Goal: Contribute content

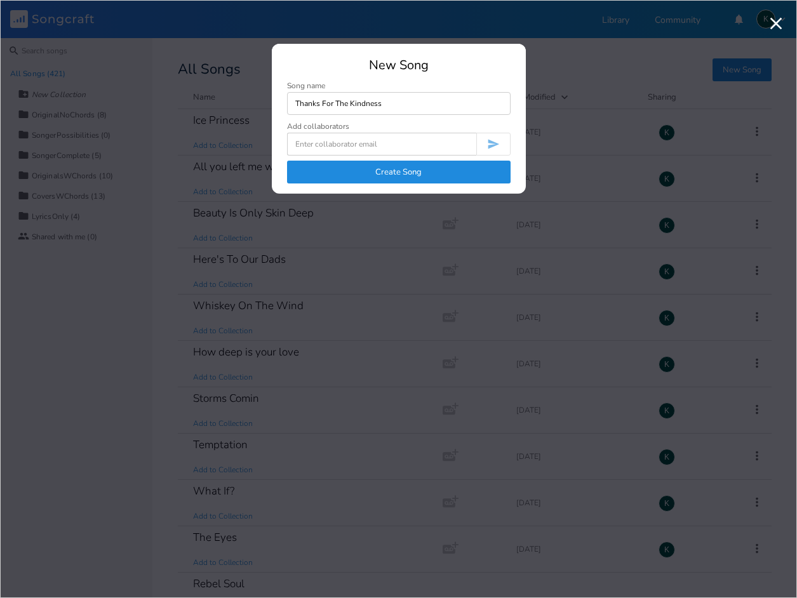
type input "Thanks For The Kindness"
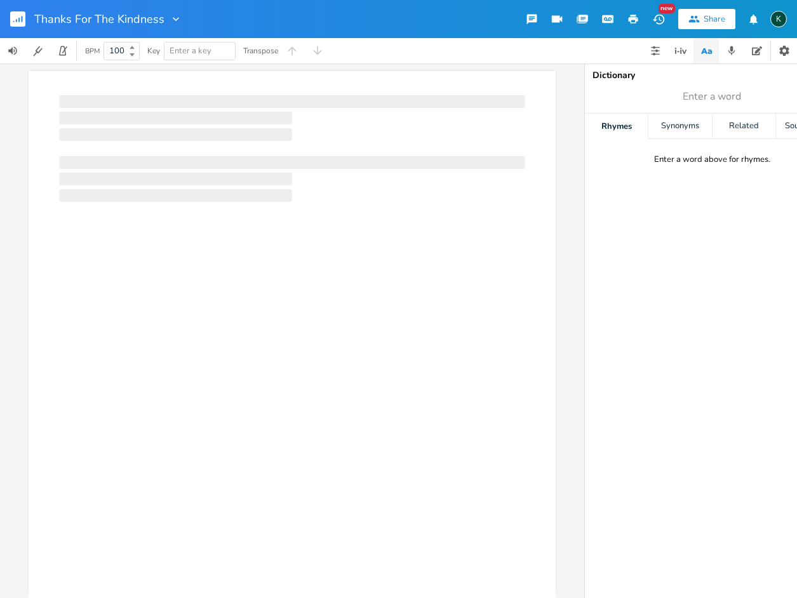
scroll to position [0, 1]
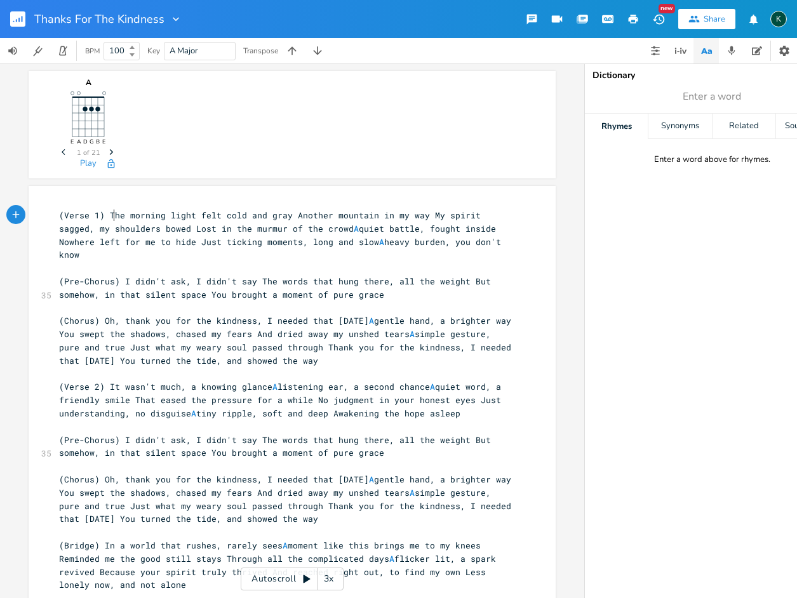
click at [107, 214] on span "(Verse 1) The morning light felt cold and gray Another mountain in my way My sp…" at bounding box center [282, 234] width 447 height 51
click at [105, 215] on span "(Verse 1) The morning light felt cold and gray Another mountain in my way My sp…" at bounding box center [282, 234] width 447 height 51
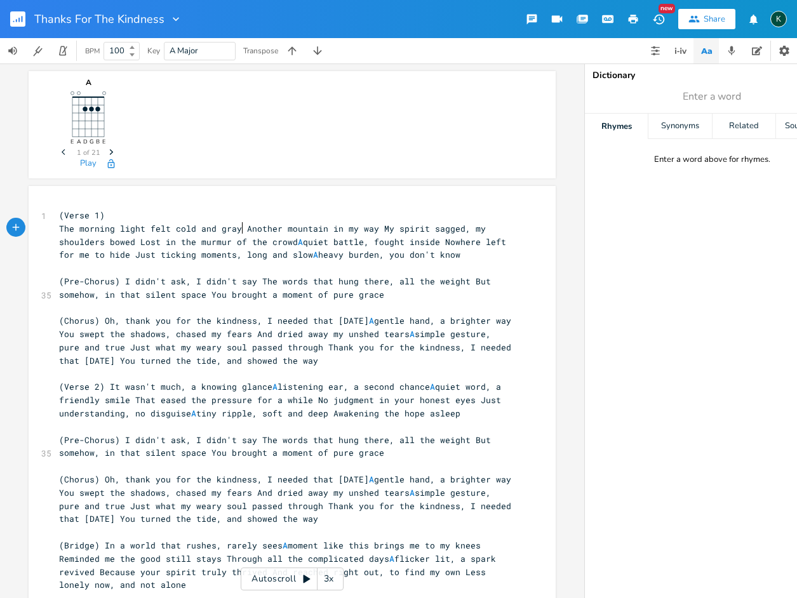
click at [239, 228] on span "The morning light felt cold and gray Another mountain in my way My spirit sagge…" at bounding box center [285, 242] width 452 height 38
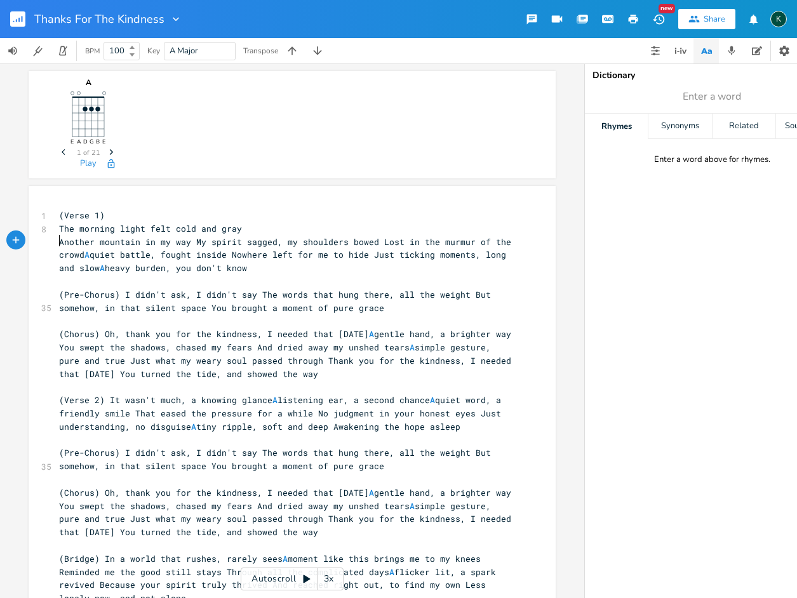
click at [190, 241] on span "Another mountain in my way My spirit sagged, my shoulders bowed Lost in the mur…" at bounding box center [287, 255] width 457 height 38
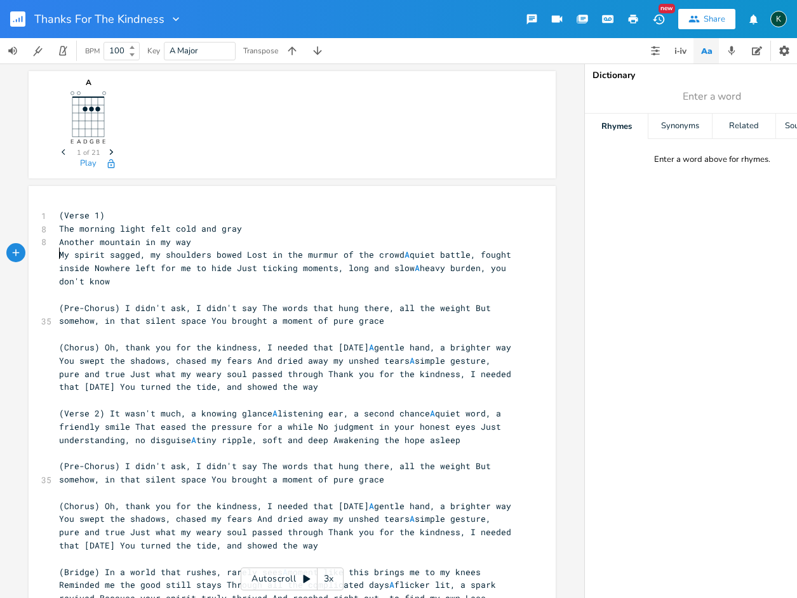
click at [240, 254] on span "My spirit sagged, my shoulders bowed Lost in the murmur of the crowd A quiet ba…" at bounding box center [287, 268] width 457 height 38
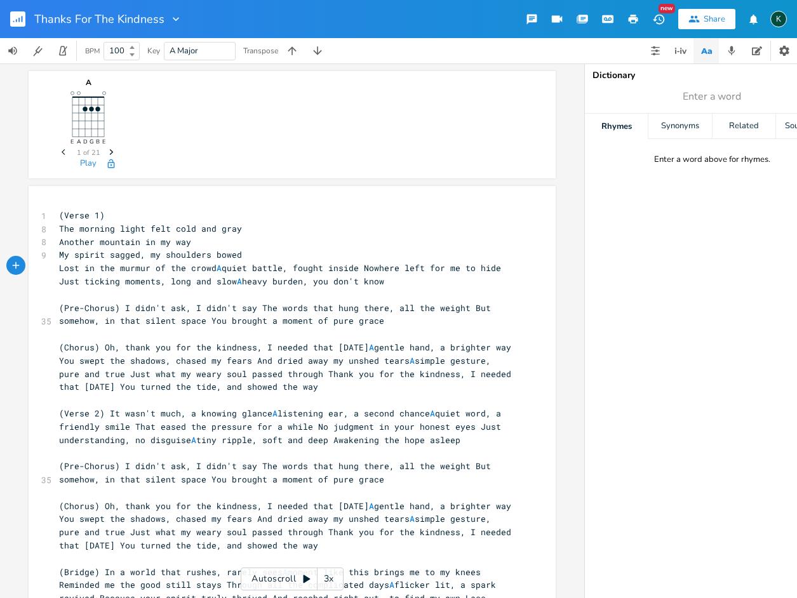
scroll to position [139, 0]
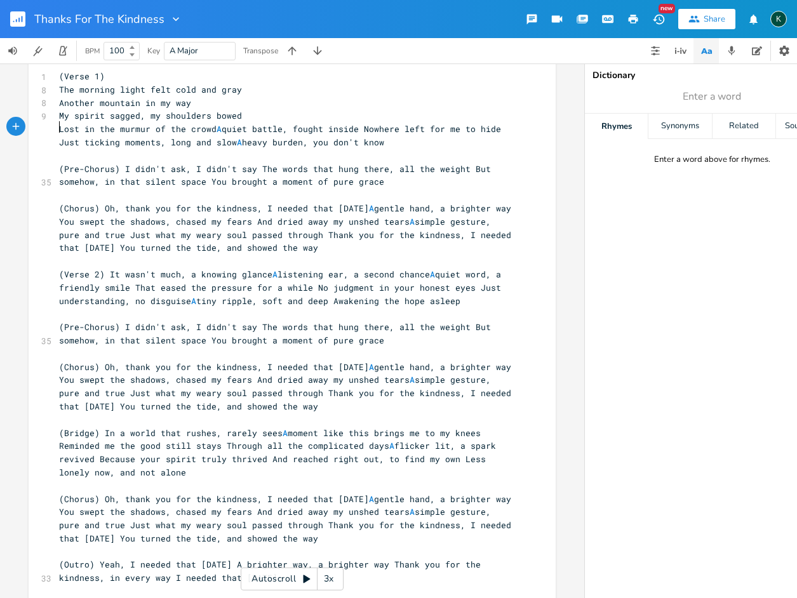
click at [224, 559] on span "(Outro) Yeah, I needed that [DATE] A brighter way, a brighter way Thank you for…" at bounding box center [272, 571] width 427 height 25
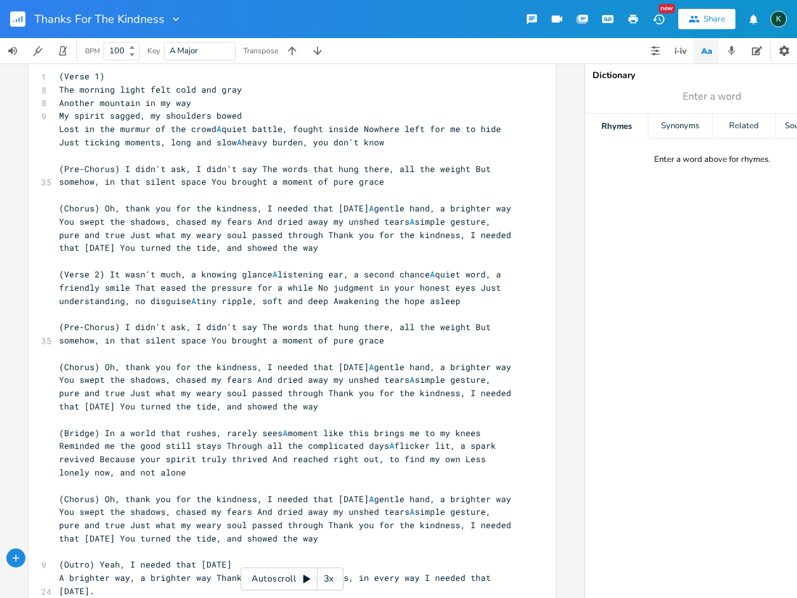
click at [95, 559] on span "(Outro) Yeah, I needed that [DATE]" at bounding box center [145, 564] width 173 height 11
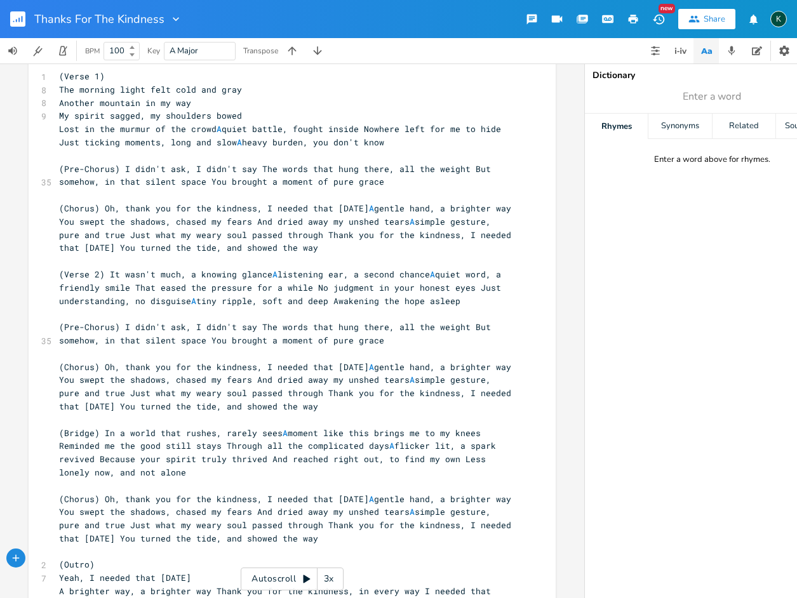
scroll to position [164, 0]
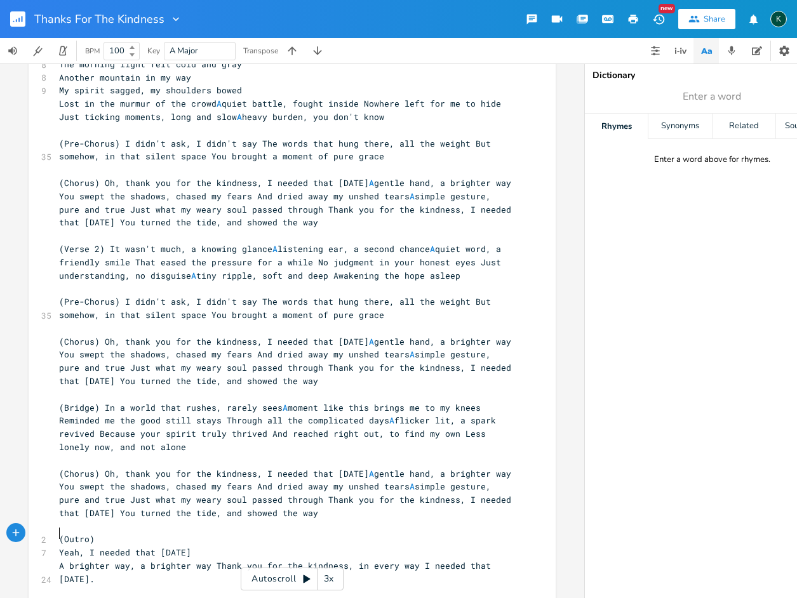
click at [211, 560] on span "A brighter way, a brighter way Thank you for the kindness, in every way I neede…" at bounding box center [277, 572] width 437 height 25
click at [209, 560] on span "A brighter way, a brighter way Thank you for the kindness, in every way I neede…" at bounding box center [277, 572] width 437 height 25
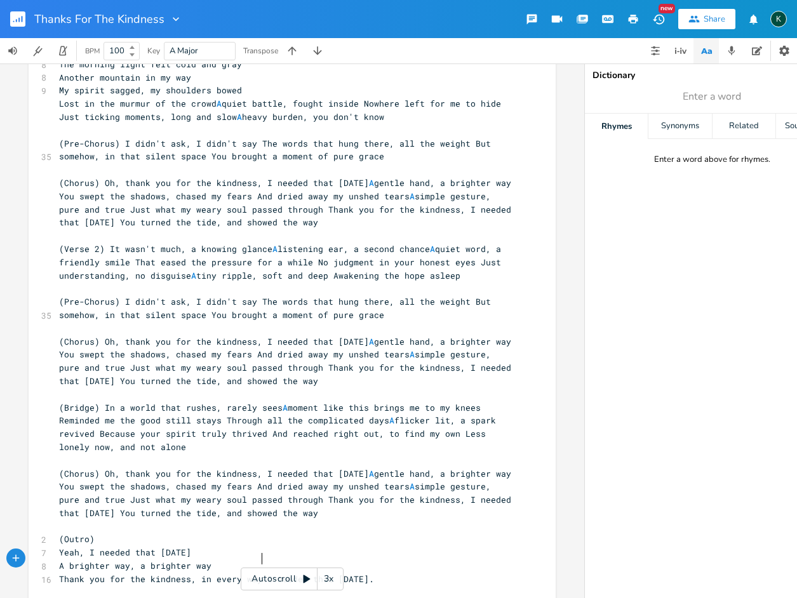
click at [259, 573] on span "Thank you for the kindness, in every way I needed that [DATE]." at bounding box center [216, 578] width 315 height 11
click at [110, 496] on span "(Chorus) Oh, thank you for the kindness, I needed that [DATE] A gentle hand, a …" at bounding box center [287, 493] width 457 height 51
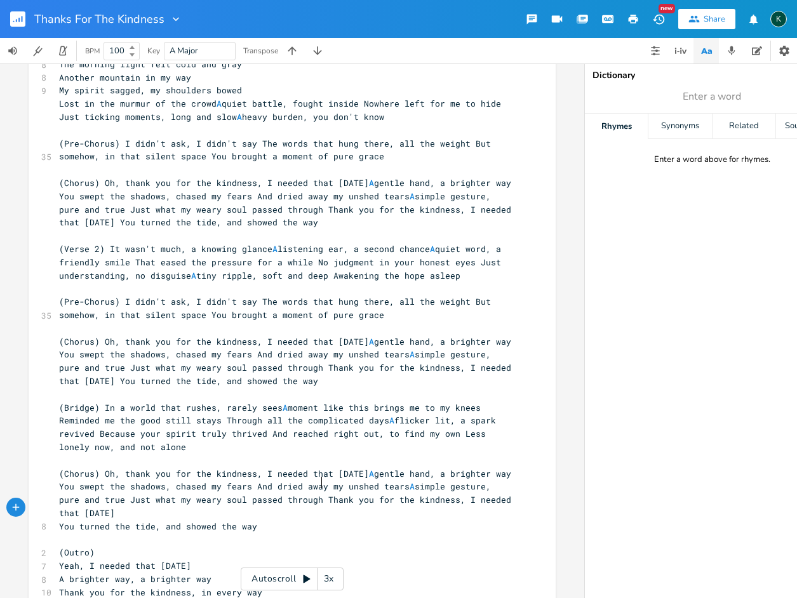
click at [319, 481] on span "(Chorus) Oh, thank you for the kindness, I needed that [DATE] A gentle hand, a …" at bounding box center [287, 493] width 457 height 51
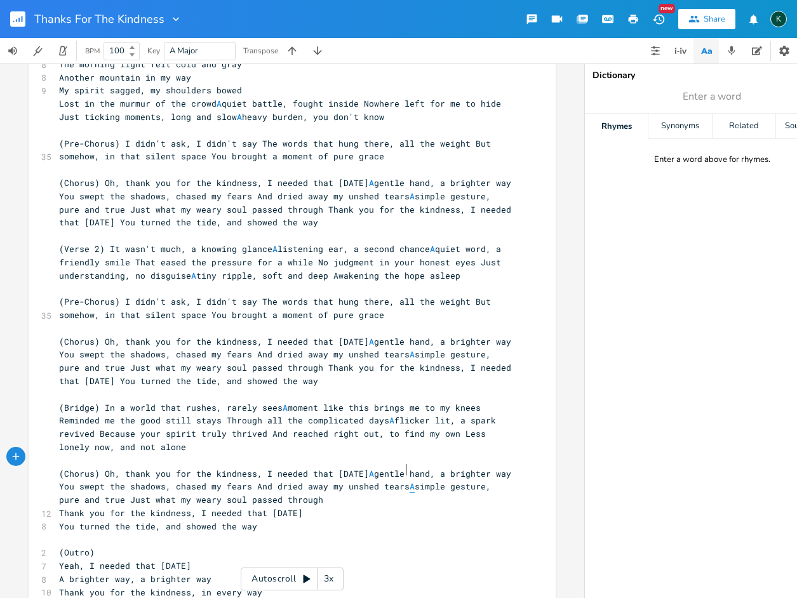
click at [409, 481] on span "A" at bounding box center [411, 487] width 5 height 12
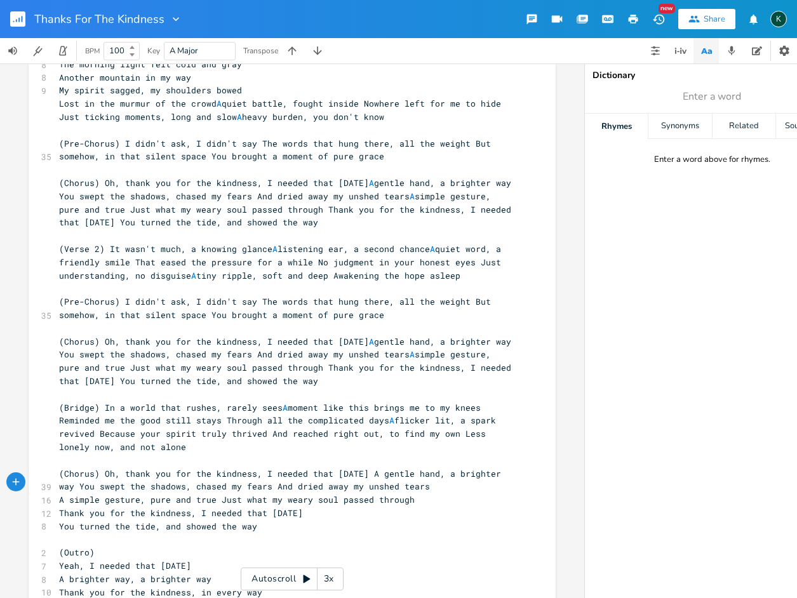
click at [100, 468] on span "(Chorus) Oh, thank you for the kindness, I needed that [DATE] A gentle hand, a …" at bounding box center [282, 480] width 447 height 25
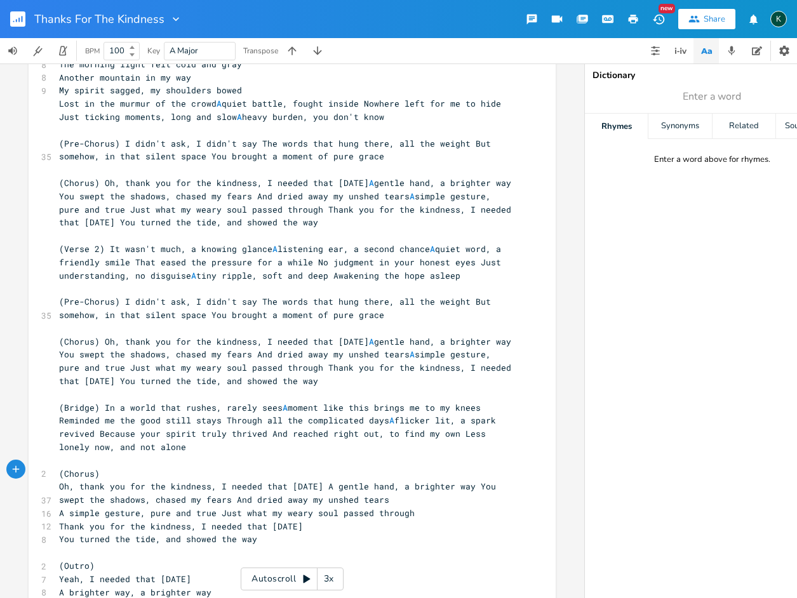
click at [312, 481] on span "Oh, thank you for the kindness, I needed that [DATE] A gentle hand, a brighter …" at bounding box center [280, 493] width 442 height 25
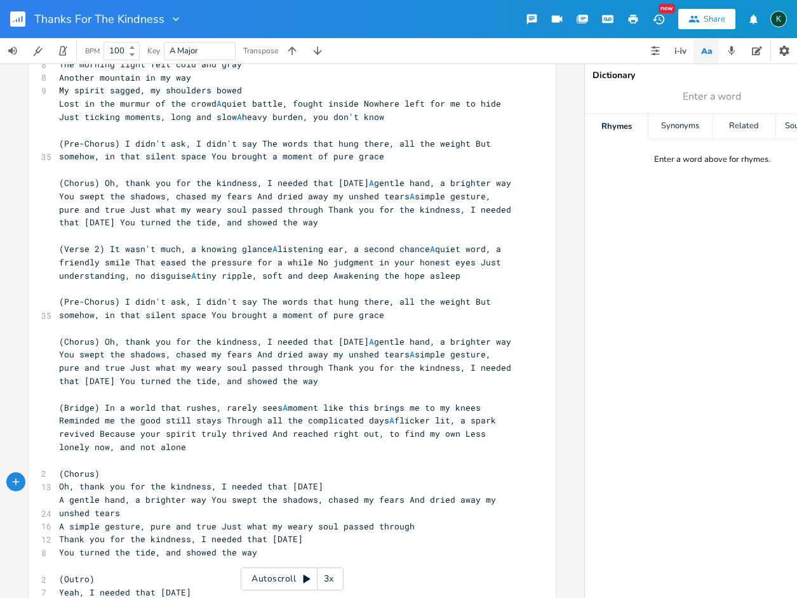
click at [206, 494] on span "A gentle hand, a brighter way You swept the shadows, chased my fears And dried …" at bounding box center [280, 506] width 442 height 25
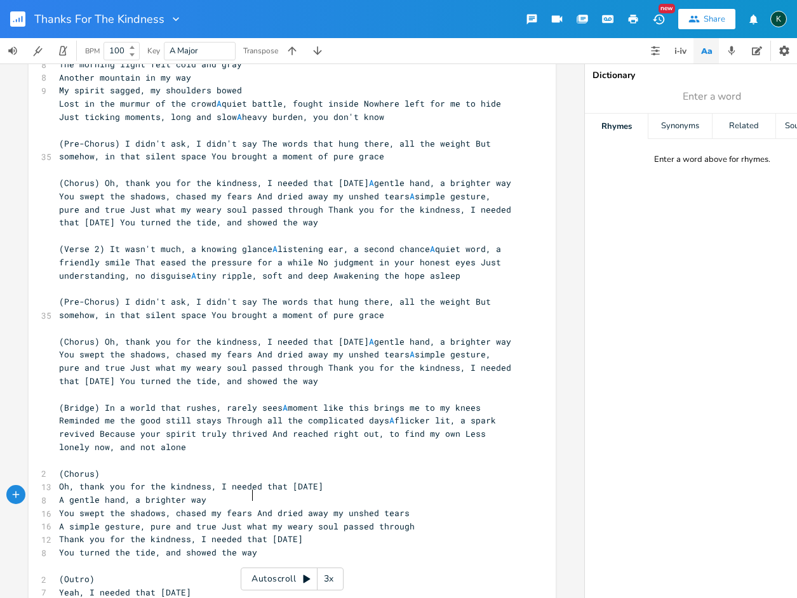
click at [251, 507] on span "You swept the shadows, chased my fears And dried away my unshed tears" at bounding box center [234, 512] width 350 height 11
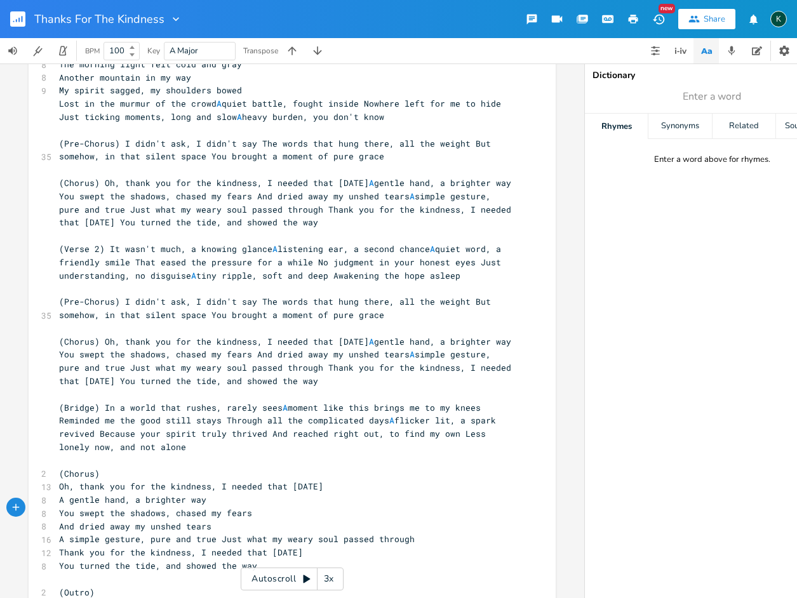
click at [216, 533] on span "A simple gesture, pure and true Just what my weary soul passed through" at bounding box center [236, 538] width 355 height 11
click at [215, 533] on span "A simple gesture, pure and true Just what my weary soul passed through" at bounding box center [236, 538] width 355 height 11
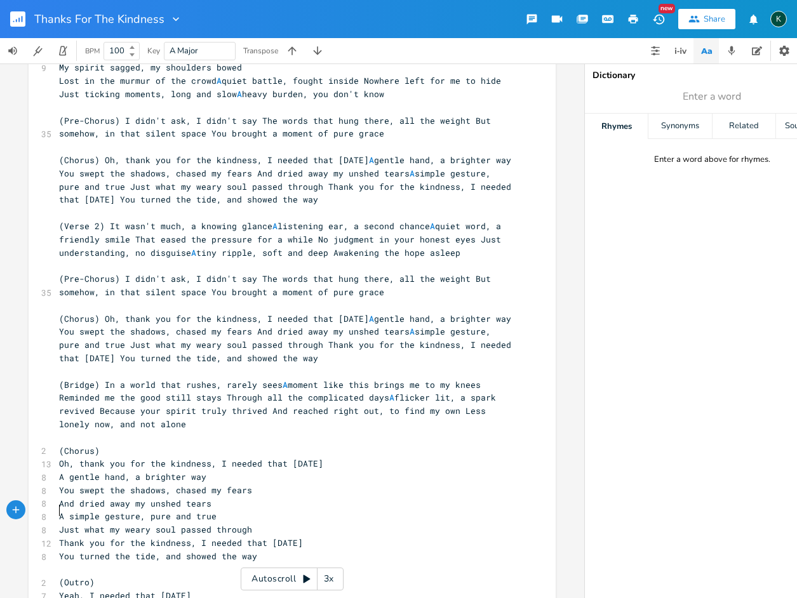
scroll to position [241, 0]
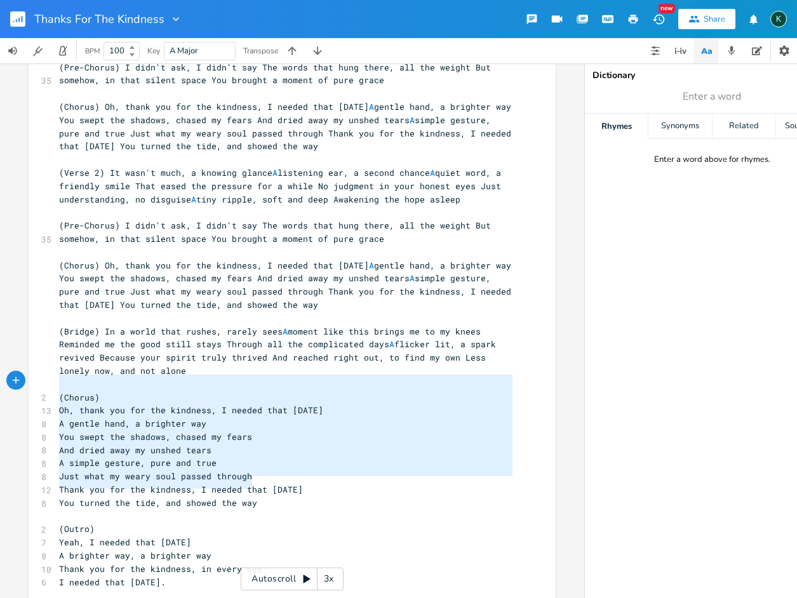
drag, startPoint x: 260, startPoint y: 483, endPoint x: -1, endPoint y: 383, distance: 280.1
click at [0, 383] on html "Thanks For The Kindness New Share K BPM 100 Key A Major Transpose A E A D G B E…" at bounding box center [398, 299] width 797 height 598
type textarea "​(Chorus) Oh, thank you for the kindness, I needed that [DATE] A gentle hand, a…"
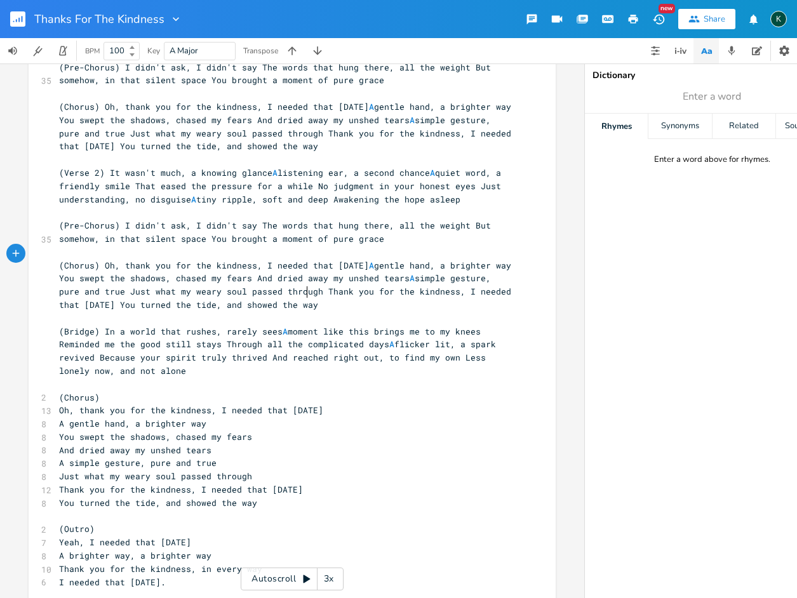
scroll to position [3, 0]
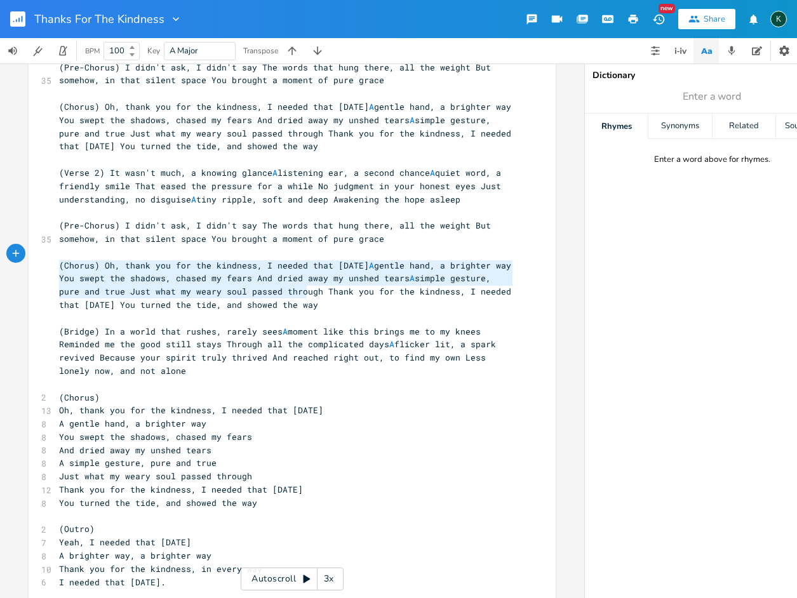
type textarea "(Chorus) Oh, thank you for the kindness, I needed that [DATE] A gentle hand, a …"
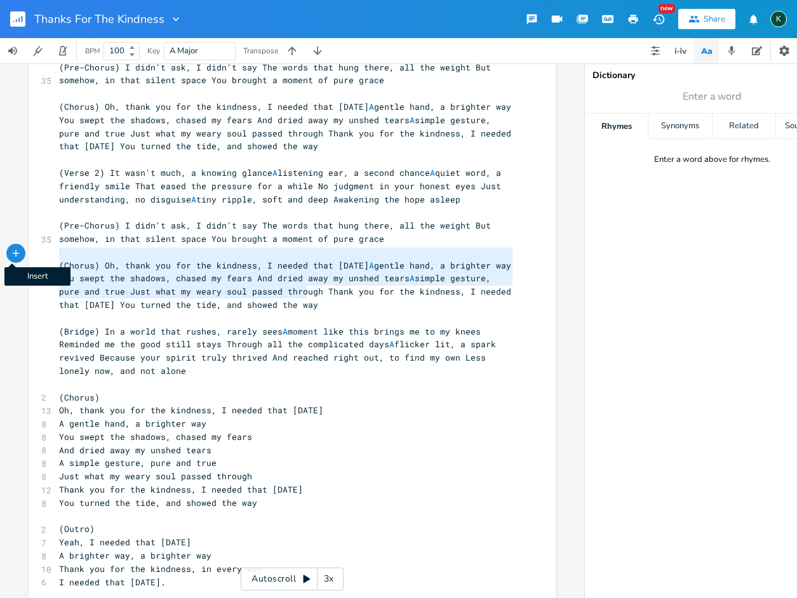
drag, startPoint x: 317, startPoint y: 289, endPoint x: 13, endPoint y: 258, distance: 306.3
click at [13, 258] on div "A E A D G B E Previous 1 of 21 Next Play (Chorus) Oh, thank you for the kindnes…" at bounding box center [292, 330] width 584 height 535
paste textarea
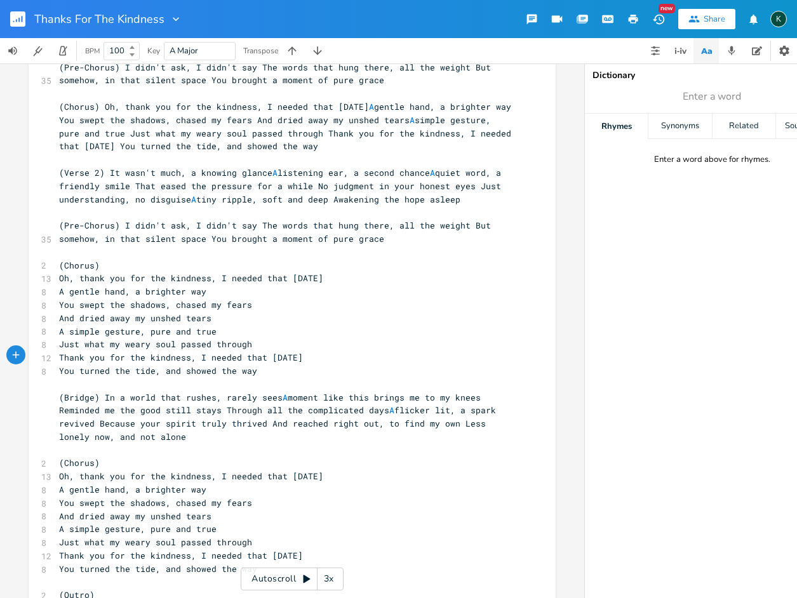
click at [100, 392] on span "(Bridge) In a world that rushes, rarely sees A moment like this brings me to my…" at bounding box center [280, 417] width 442 height 51
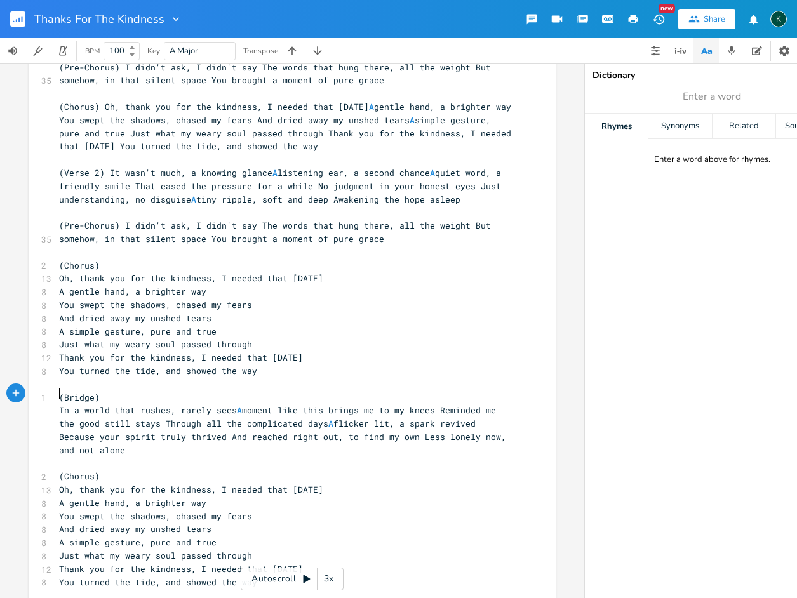
click at [237, 404] on span "A" at bounding box center [239, 410] width 5 height 12
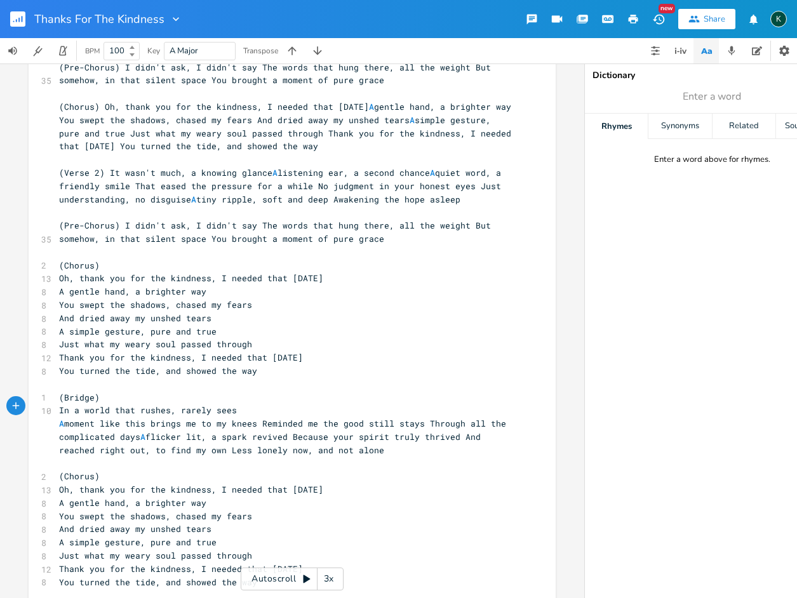
click at [258, 418] on span "A moment like this brings me to my knees Reminded me the good still stays Throu…" at bounding box center [285, 437] width 452 height 38
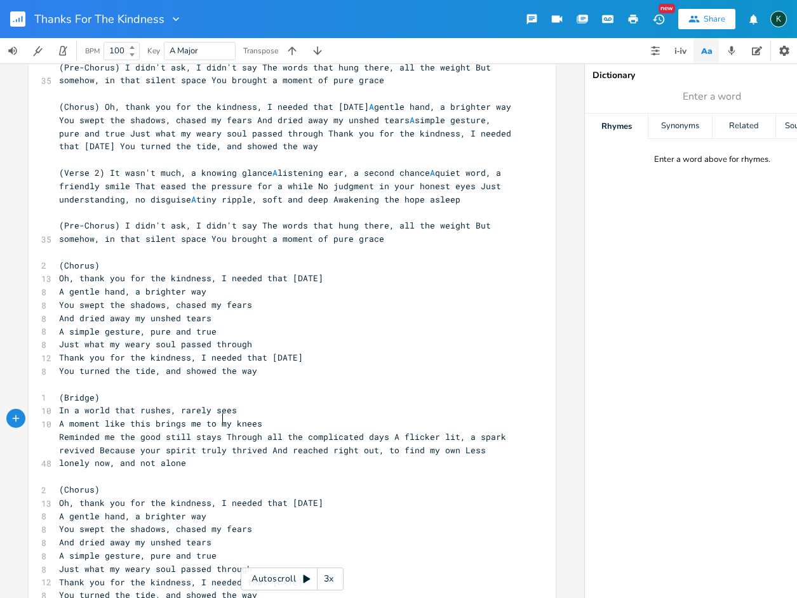
drag, startPoint x: 220, startPoint y: 417, endPoint x: 248, endPoint y: 437, distance: 34.5
click at [220, 431] on span "Reminded me the good still stays Through all the complicated days A flicker lit…" at bounding box center [285, 450] width 452 height 38
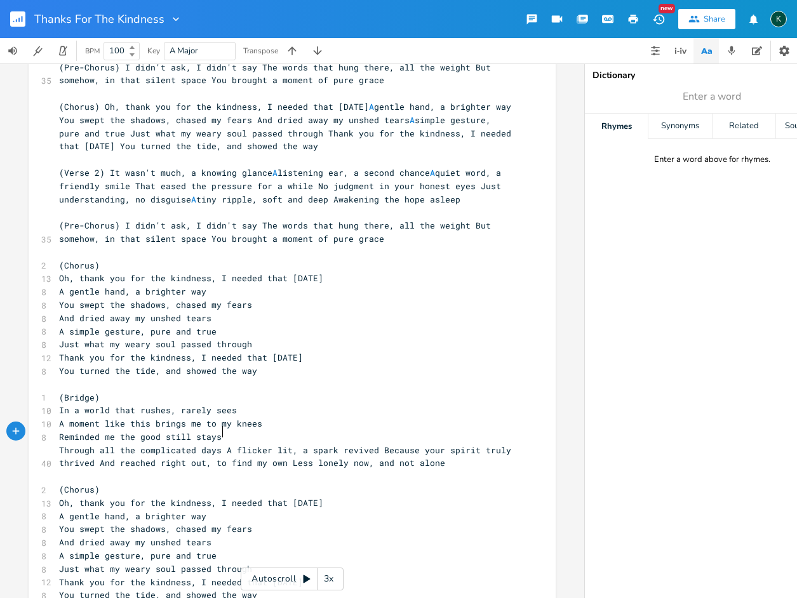
click at [220, 444] on span "Through all the complicated days A flicker lit, a spark revived Because your sp…" at bounding box center [287, 456] width 457 height 25
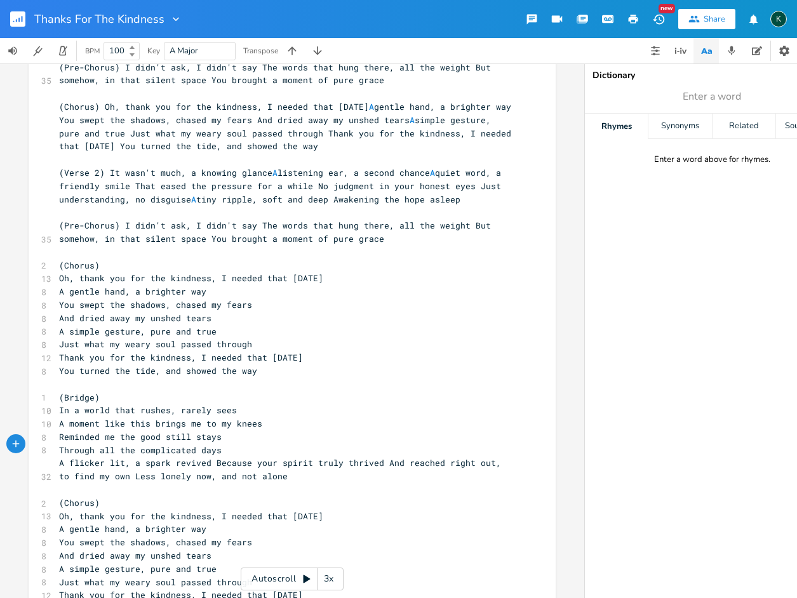
click at [209, 457] on span "A flicker lit, a spark revived Because your spirit truly thrived And reached ri…" at bounding box center [282, 469] width 447 height 25
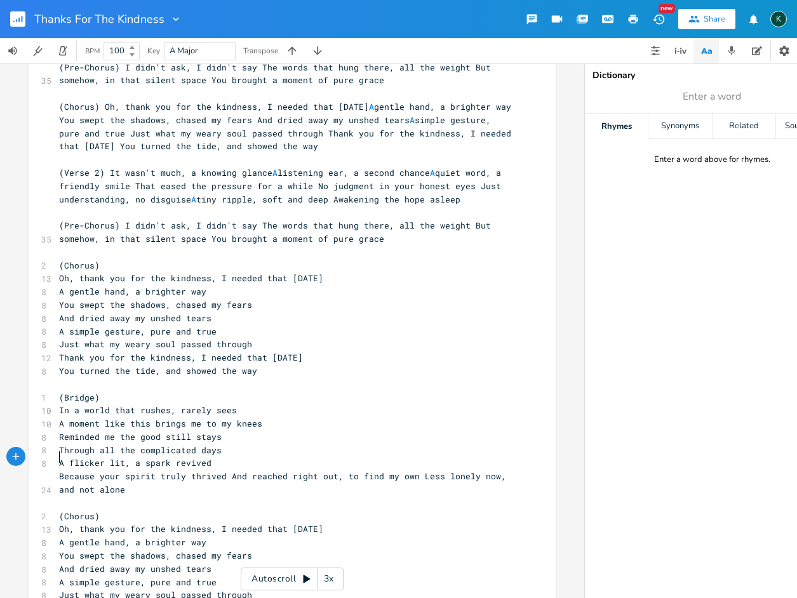
click at [226, 470] on span "Because your spirit truly thrived And reached right out, to find my own Less lo…" at bounding box center [285, 482] width 452 height 25
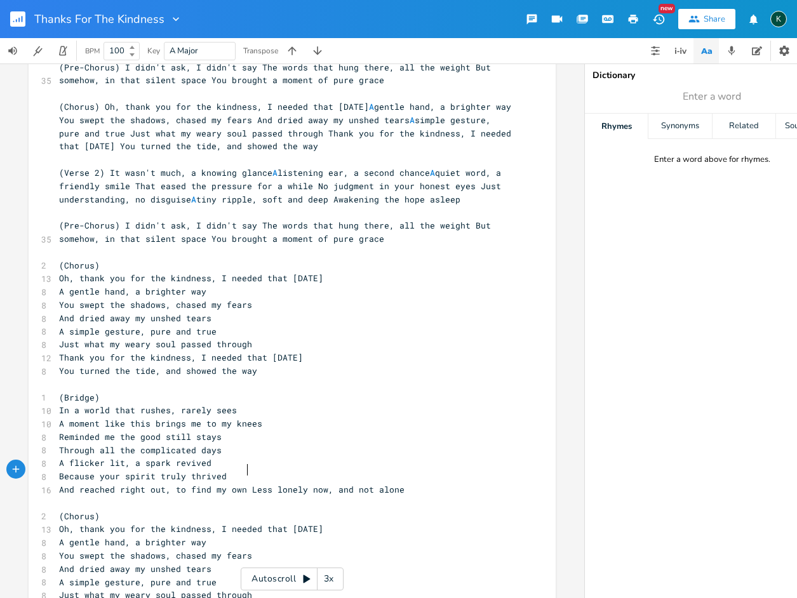
click at [246, 484] on span "And reached right out, to find my own Less lonely now, and not alone" at bounding box center [231, 489] width 345 height 11
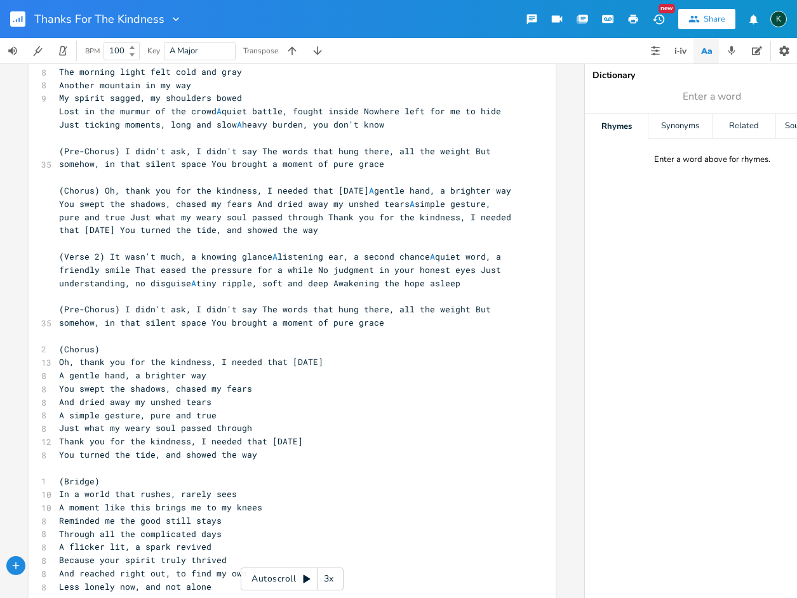
scroll to position [11, 0]
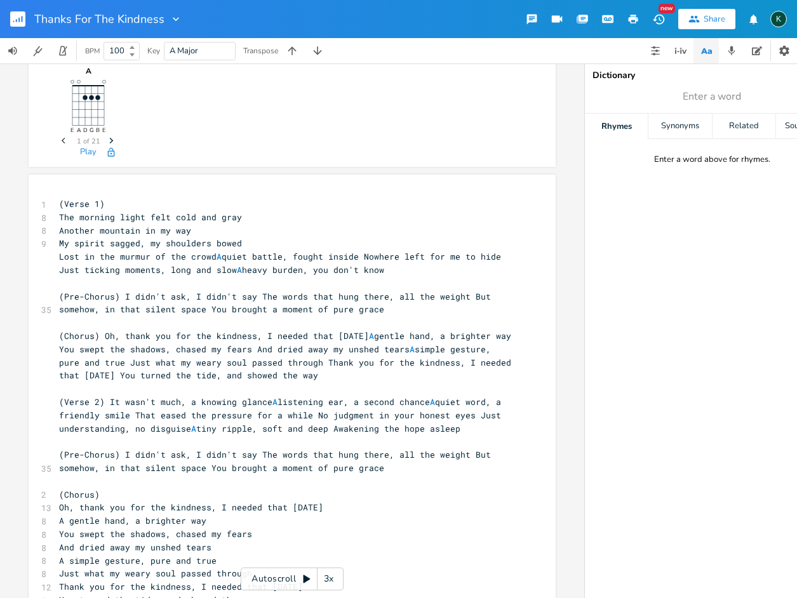
click at [121, 449] on span "(Pre-Chorus) I didn't ask, I didn't say The words that hung there, all the weig…" at bounding box center [277, 461] width 437 height 25
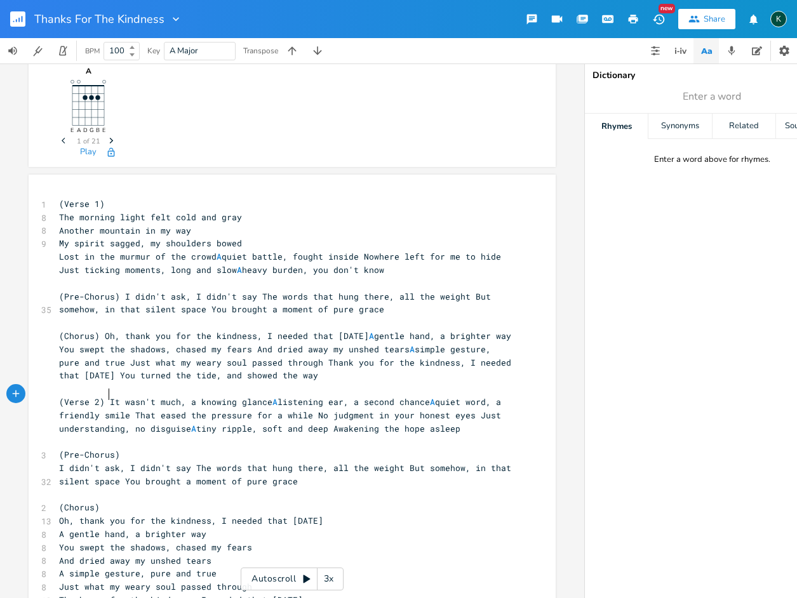
click at [105, 396] on span "(Verse 2) It wasn't much, a knowing glance A listening ear, a second chance A q…" at bounding box center [282, 415] width 447 height 38
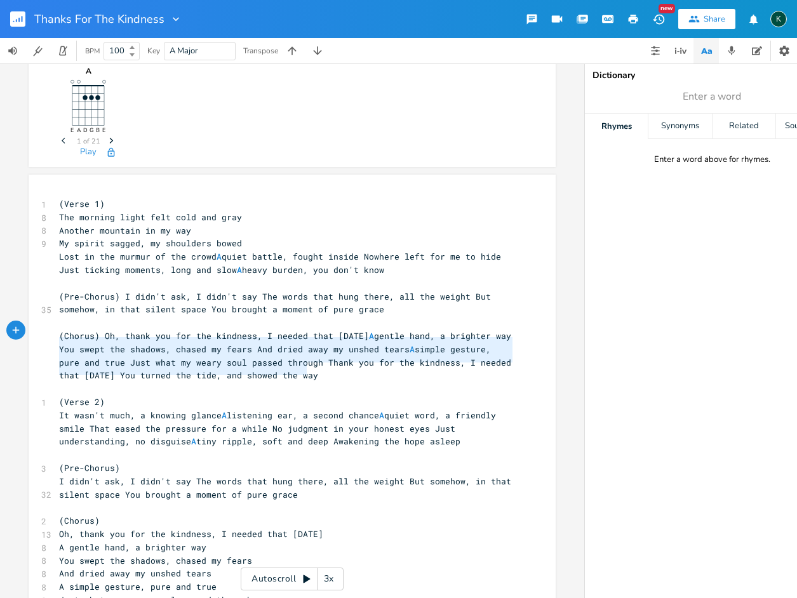
type textarea "(Chorus) Oh, thank you for the kindness, I needed that [DATE] A gentle hand, a …"
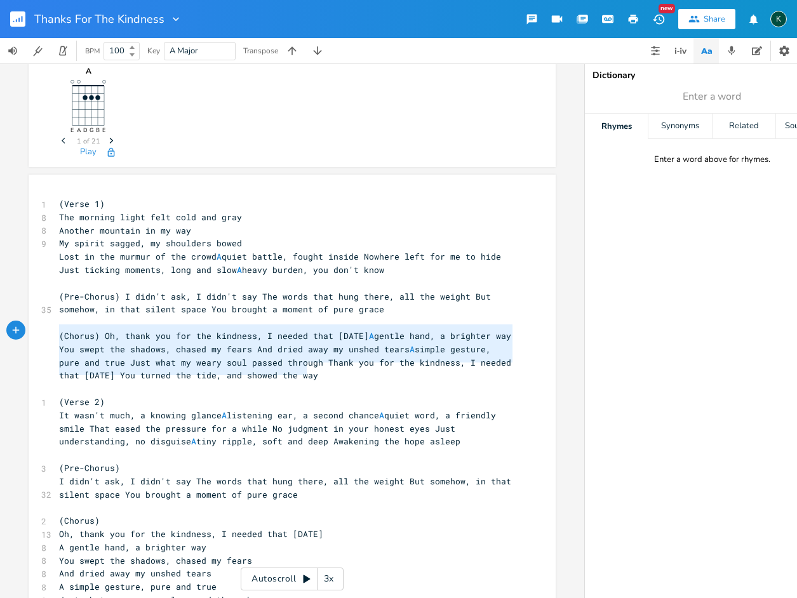
drag, startPoint x: 304, startPoint y: 371, endPoint x: -55, endPoint y: 331, distance: 361.5
click at [0, 331] on html "Thanks For The Kindness New Share K BPM 100 Key A Major Transpose A E A D G B E…" at bounding box center [398, 299] width 797 height 598
paste textarea
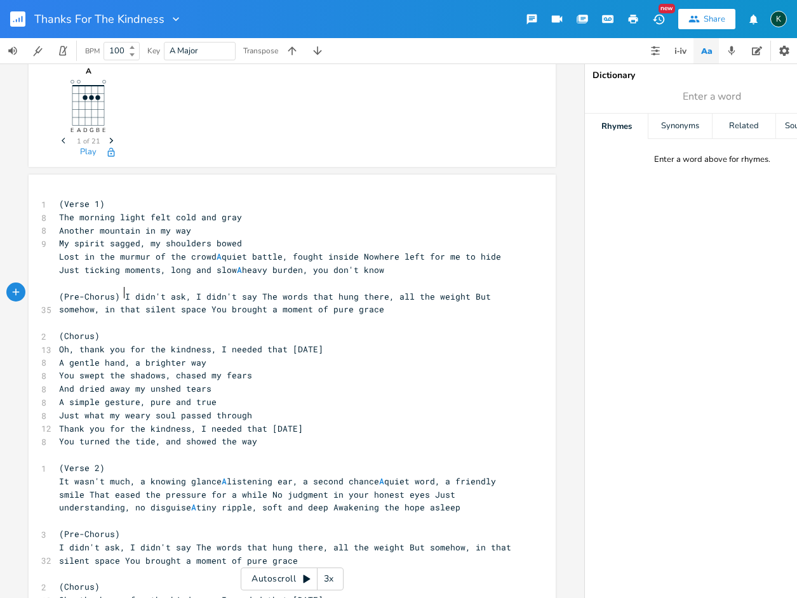
click at [119, 293] on span "(Pre-Chorus) I didn't ask, I didn't say The words that hung there, all the weig…" at bounding box center [277, 303] width 437 height 25
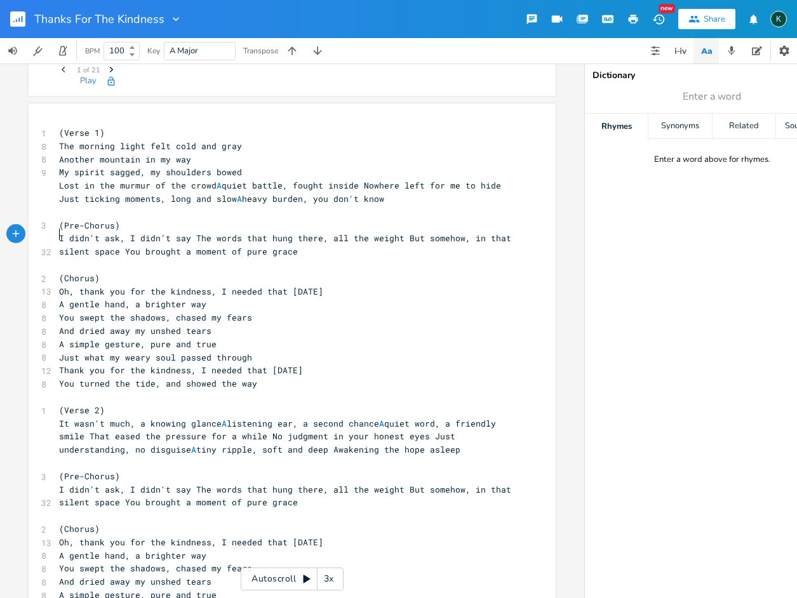
scroll to position [136, 0]
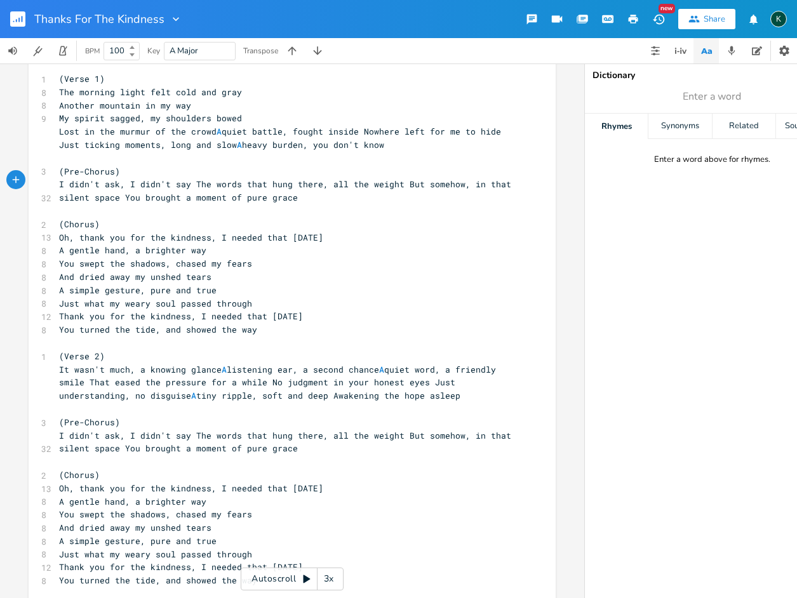
click at [191, 430] on span "I didn't ask, I didn't say The words that hung there, all the weight But someho…" at bounding box center [287, 442] width 457 height 25
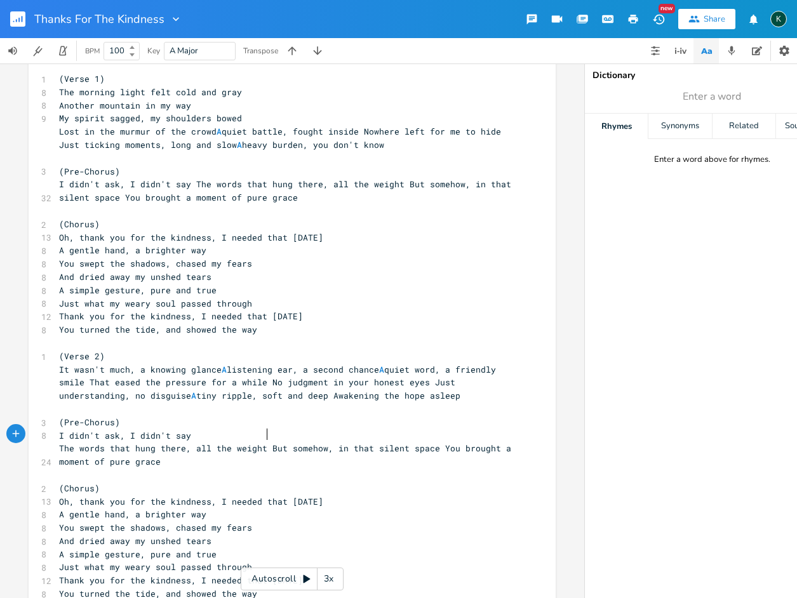
click at [264, 442] on span "The words that hung there, all the weight But somehow, in that silent space You…" at bounding box center [287, 454] width 457 height 25
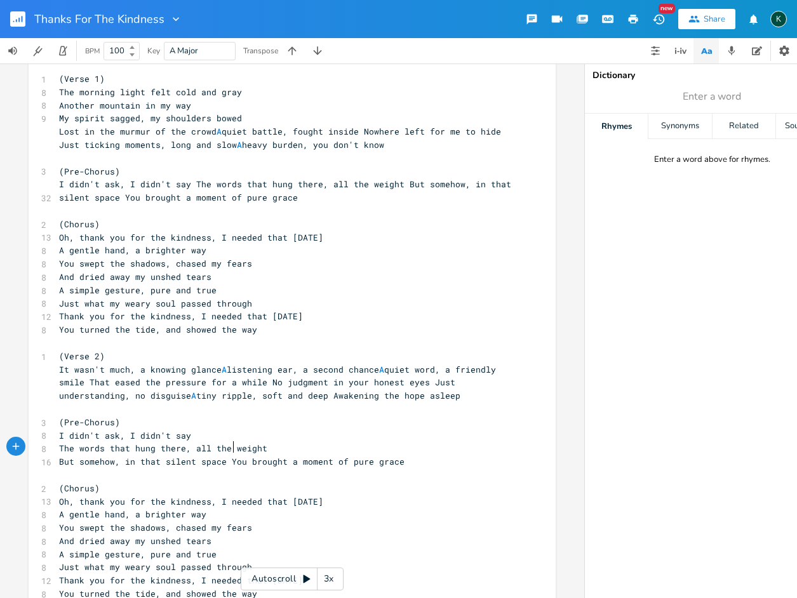
click at [227, 456] on span "But somehow, in that silent space You brought a moment of pure grace" at bounding box center [231, 461] width 345 height 11
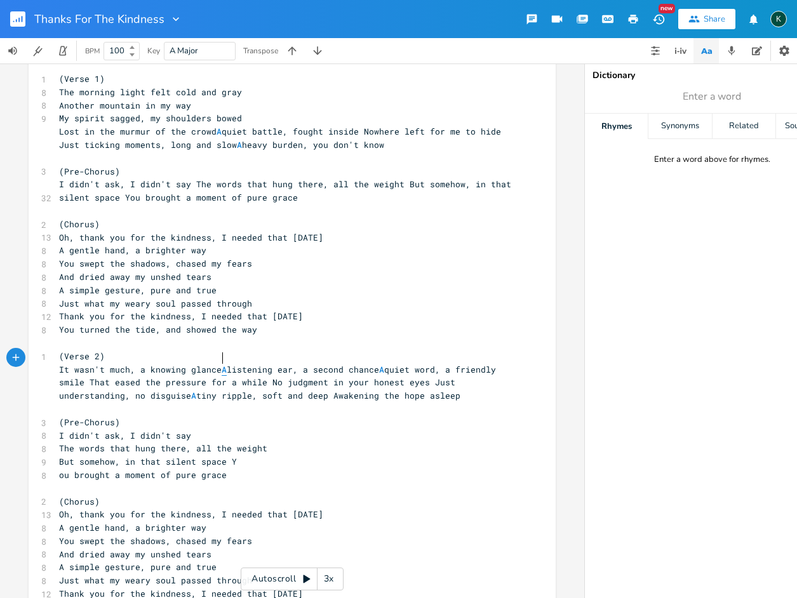
click at [222, 364] on span "A" at bounding box center [224, 370] width 5 height 12
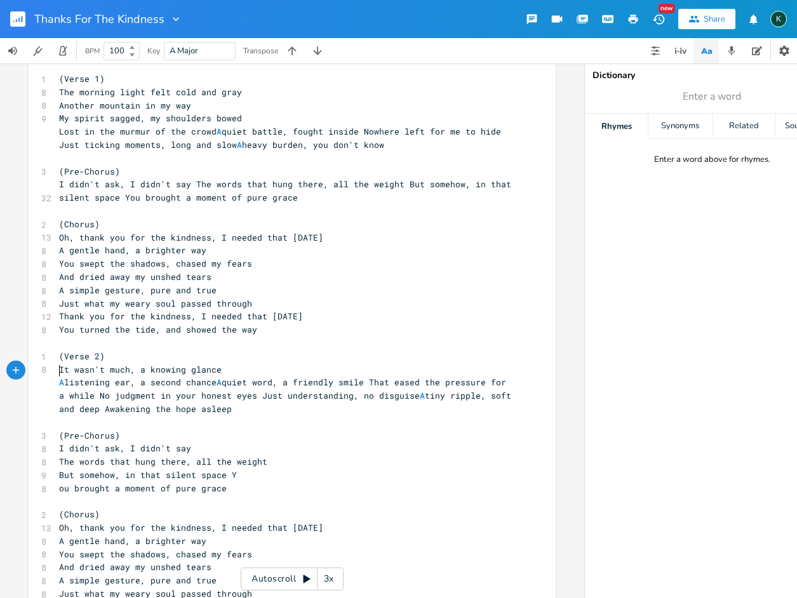
click at [372, 376] on span "A listening ear, a second chance A quiet word, a friendly smile That eased the …" at bounding box center [287, 395] width 457 height 38
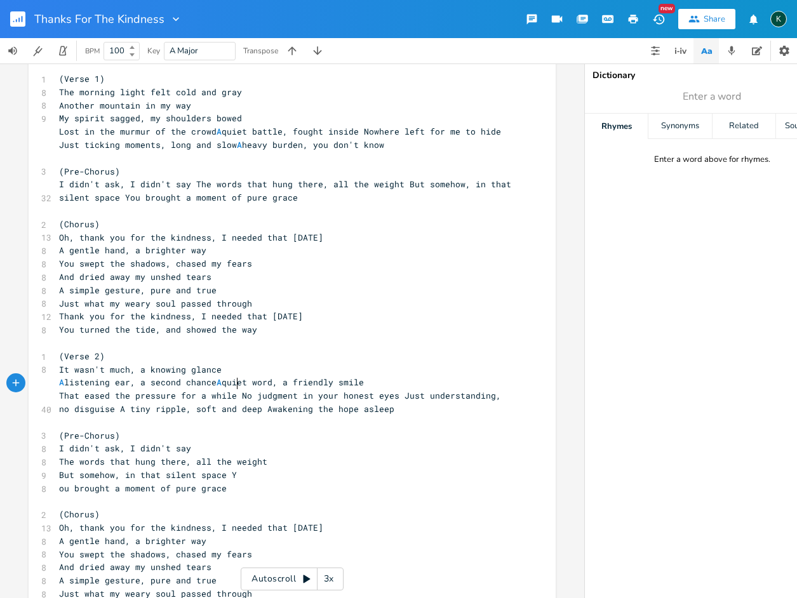
drag, startPoint x: 234, startPoint y: 384, endPoint x: 238, endPoint y: 390, distance: 6.9
click at [234, 390] on span "That eased the pressure for a while No judgment in your honest eyes Just unders…" at bounding box center [282, 402] width 447 height 25
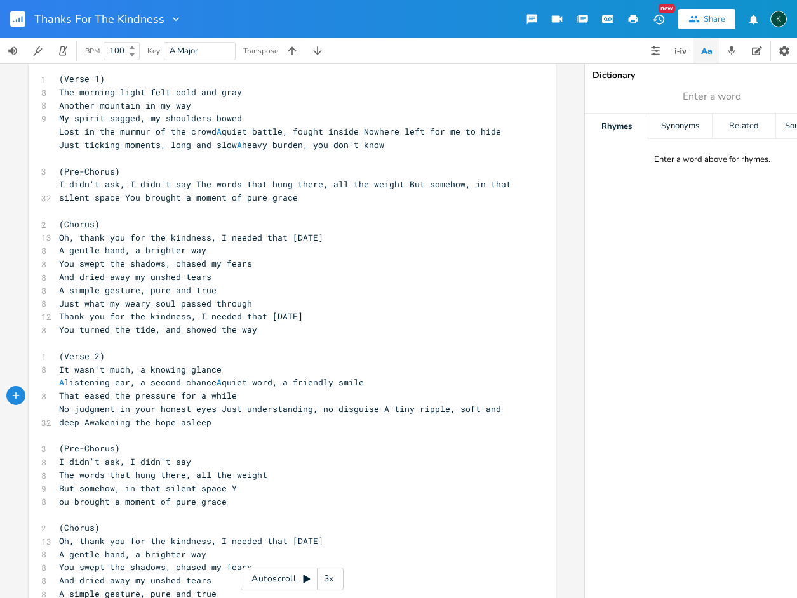
click at [215, 403] on span "No judgment in your honest eyes Just understanding, no disguise A tiny ripple, …" at bounding box center [282, 415] width 447 height 25
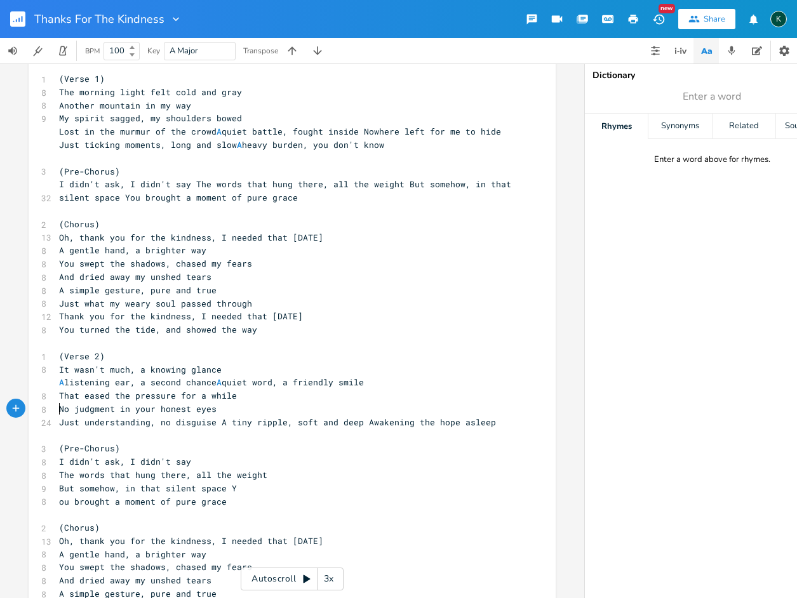
click at [215, 416] on span "Just understanding, no disguise A tiny ripple, soft and deep Awakening the hope…" at bounding box center [277, 421] width 437 height 11
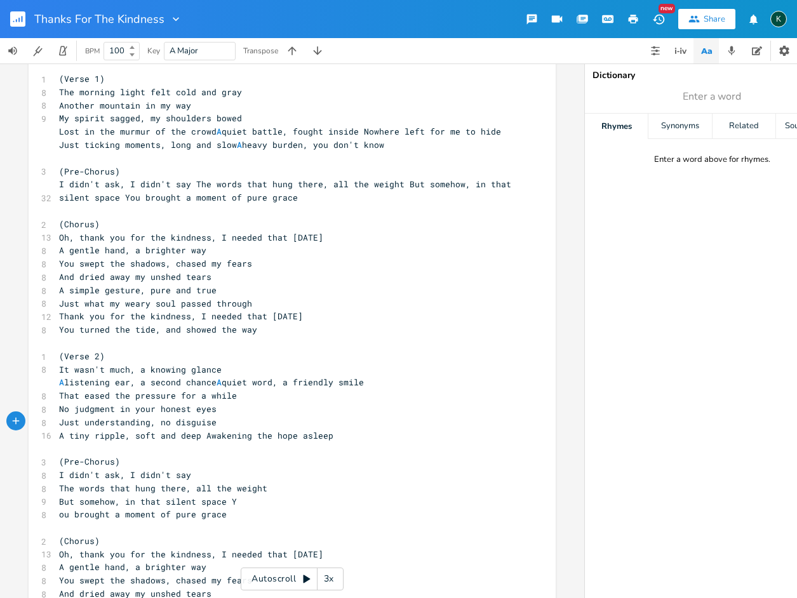
click at [198, 430] on span "A tiny ripple, soft and deep Awakening the hope asleep" at bounding box center [196, 435] width 274 height 11
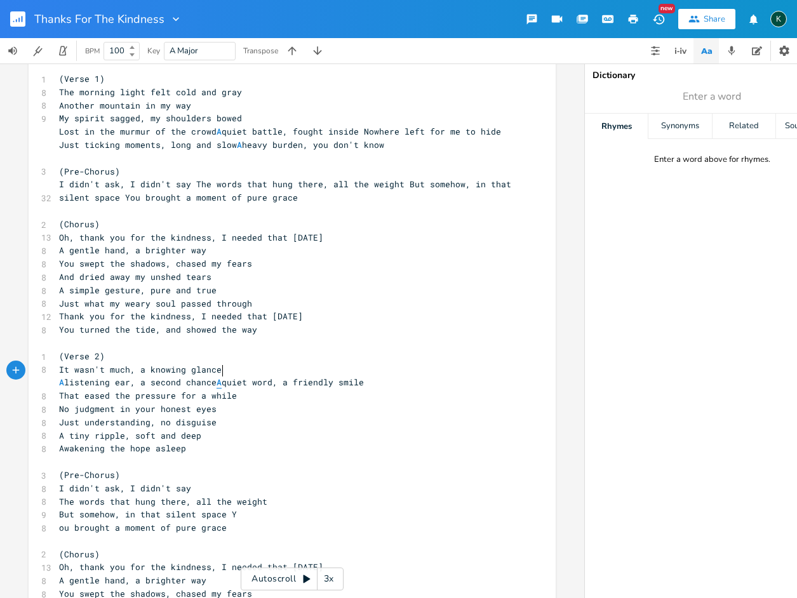
click at [219, 376] on span "A" at bounding box center [218, 382] width 5 height 12
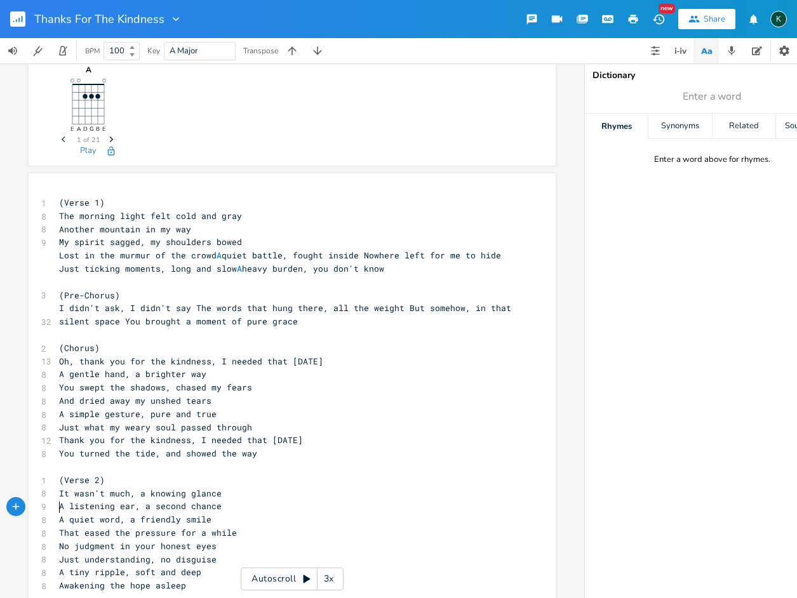
scroll to position [0, 0]
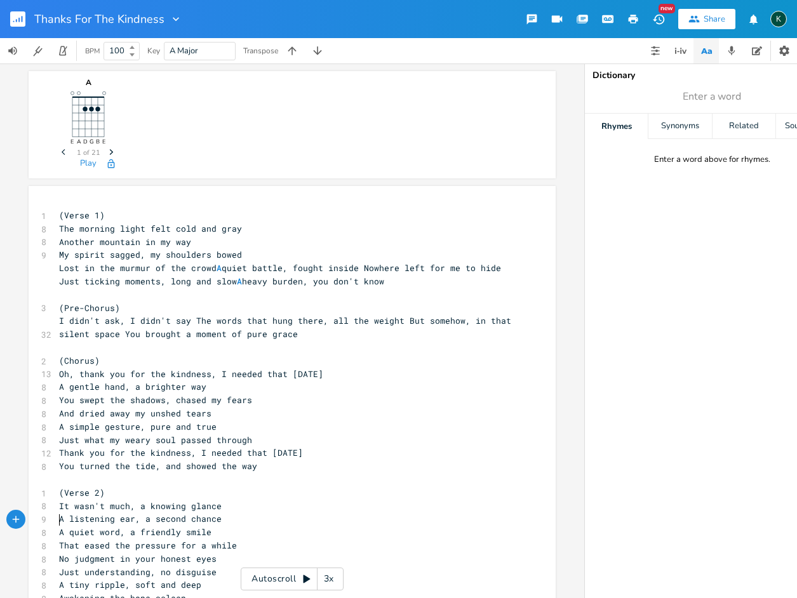
click at [397, 317] on span "I didn't ask, I didn't say The words that hung there, all the weight But someho…" at bounding box center [287, 327] width 457 height 25
click at [223, 331] on span "But somehow, in that silent space You brought a moment of pure grace" at bounding box center [231, 333] width 345 height 11
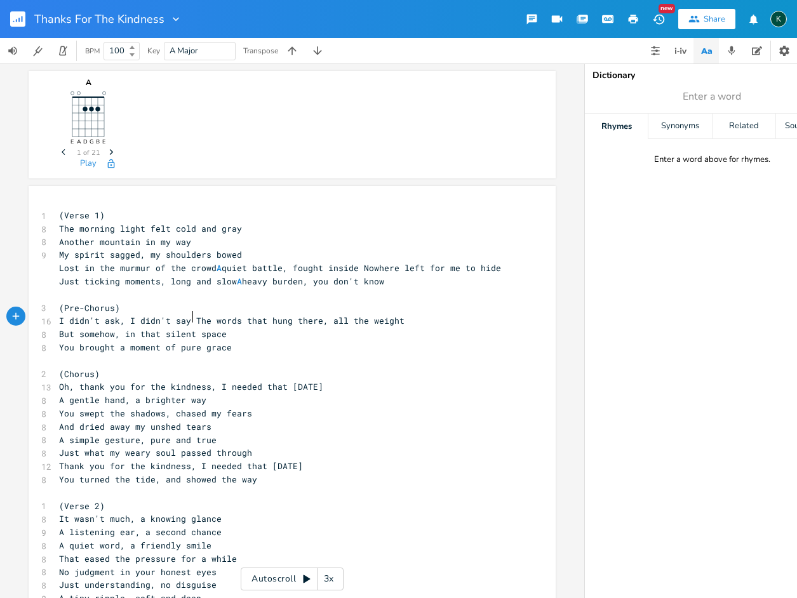
click at [190, 316] on span "I didn't ask, I didn't say The words that hung there, all the weight" at bounding box center [231, 320] width 345 height 11
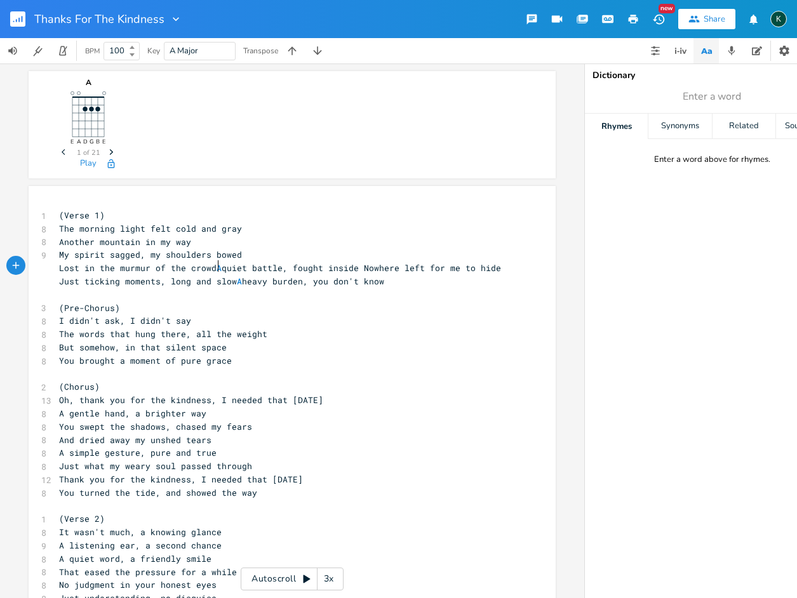
click at [213, 269] on span "Lost in the murmur of the crowd A quiet battle, fought inside Nowhere left for …" at bounding box center [282, 274] width 447 height 25
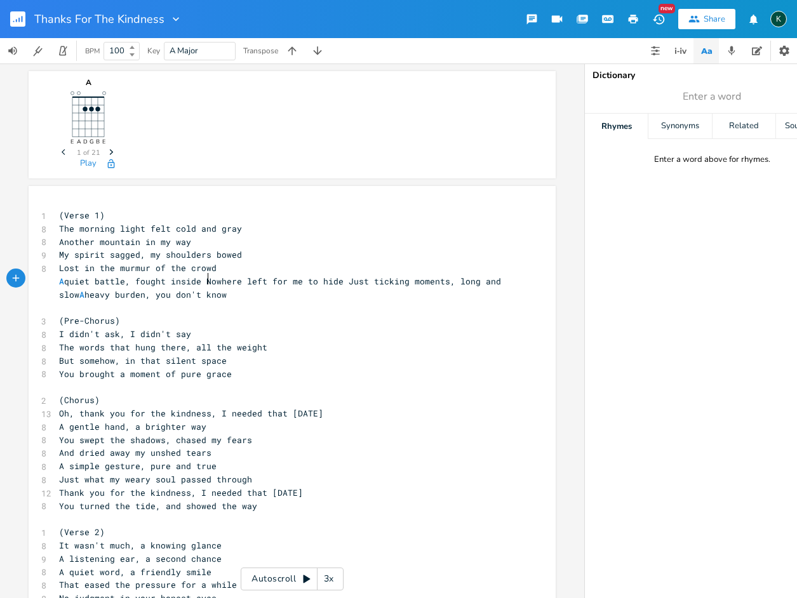
click at [205, 278] on span "A quiet battle, fought inside Nowhere left for me to hide Just ticking moments,…" at bounding box center [282, 288] width 447 height 25
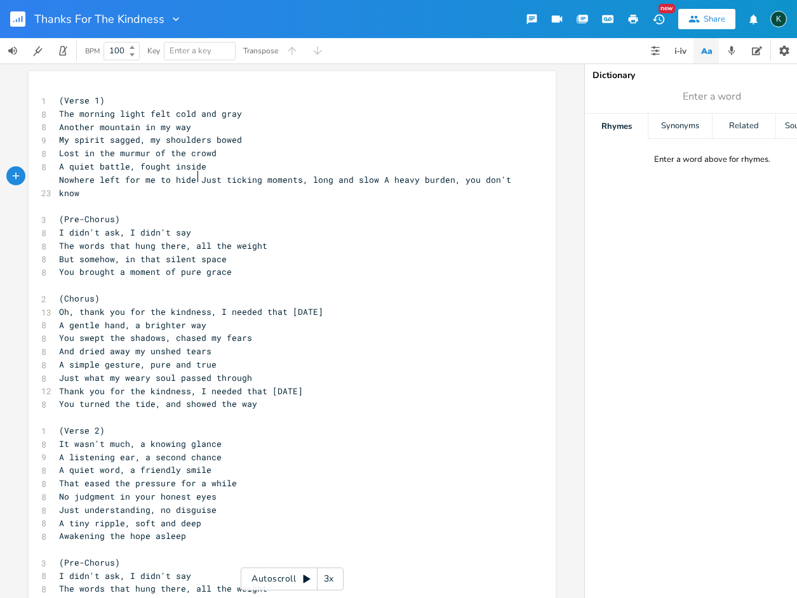
click at [196, 179] on span "Nowhere left for me to hide Just ticking moments, long and slow A heavy burden,…" at bounding box center [287, 186] width 457 height 25
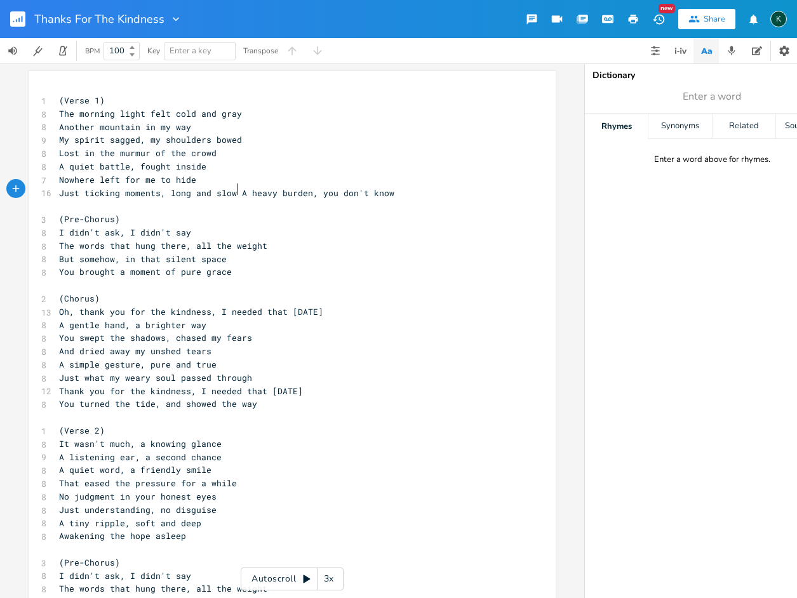
click at [233, 191] on span "Just ticking moments, long and slow A heavy burden, you don't know" at bounding box center [226, 192] width 335 height 11
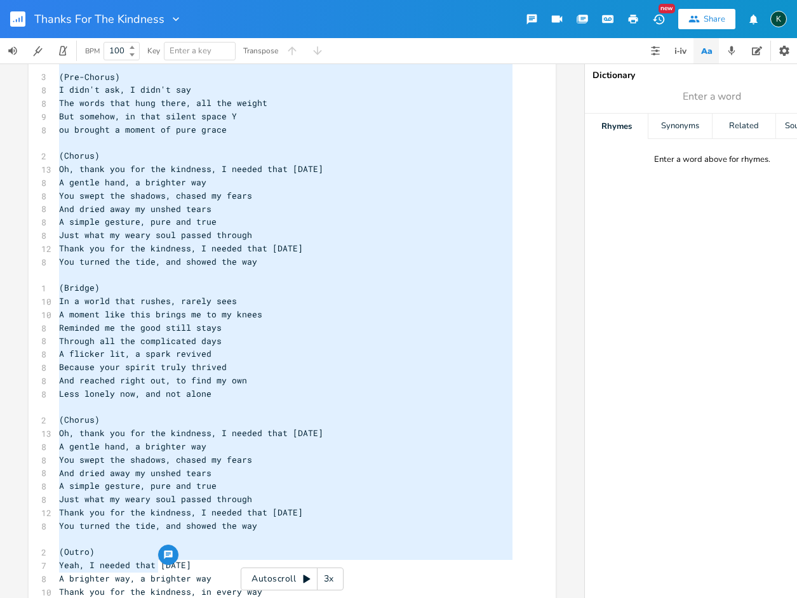
drag, startPoint x: 57, startPoint y: 98, endPoint x: 279, endPoint y: 597, distance: 546.5
click at [278, 597] on div "x 1 (Verse 1) 8 The morning light felt cold and gray 8 Another mountain in my w…" at bounding box center [398, 330] width 797 height 535
type textarea "(Verse 1) The morning light felt cold and gray Another mountain in my way My sp…"
